Goal: Navigation & Orientation: Find specific page/section

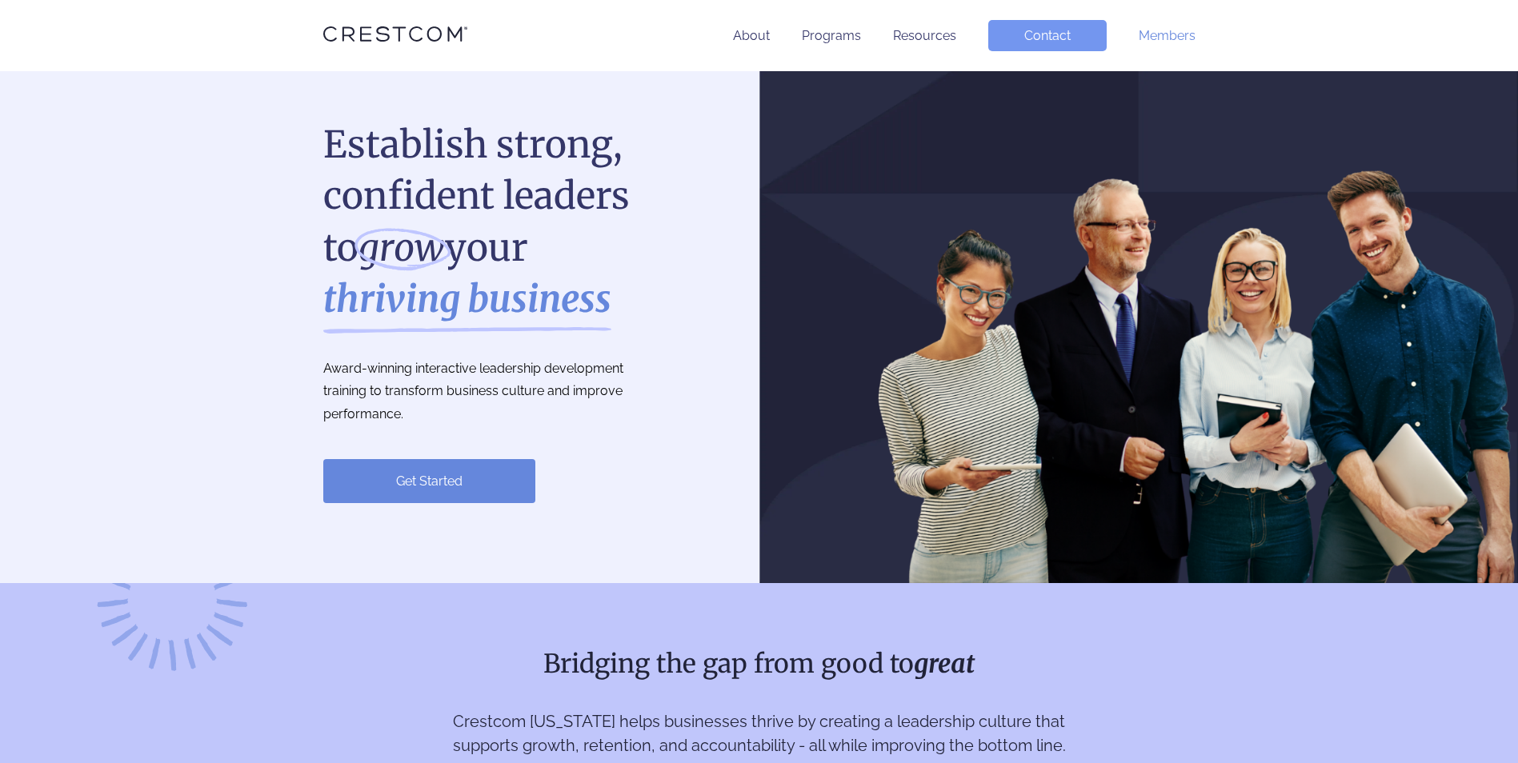
click at [1150, 38] on link "Members" at bounding box center [1166, 35] width 57 height 15
click at [1160, 34] on link "Members" at bounding box center [1166, 35] width 57 height 15
click at [1156, 27] on li "Members" at bounding box center [1166, 35] width 57 height 31
click at [1157, 33] on link "Members" at bounding box center [1166, 35] width 57 height 15
click at [1085, 32] on link "Contact" at bounding box center [1047, 35] width 118 height 31
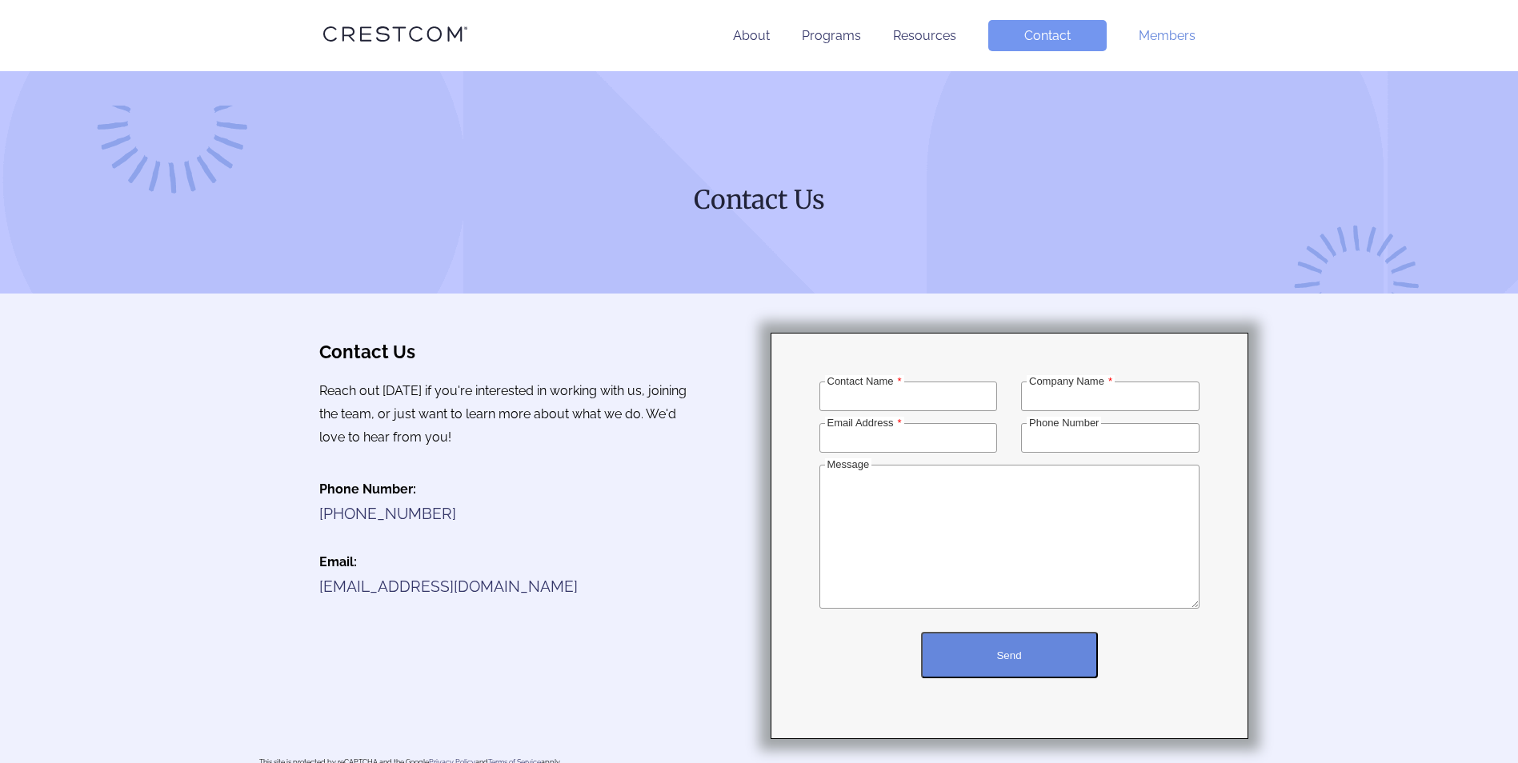
click at [1150, 38] on link "Members" at bounding box center [1166, 35] width 57 height 15
